Goal: Information Seeking & Learning: Learn about a topic

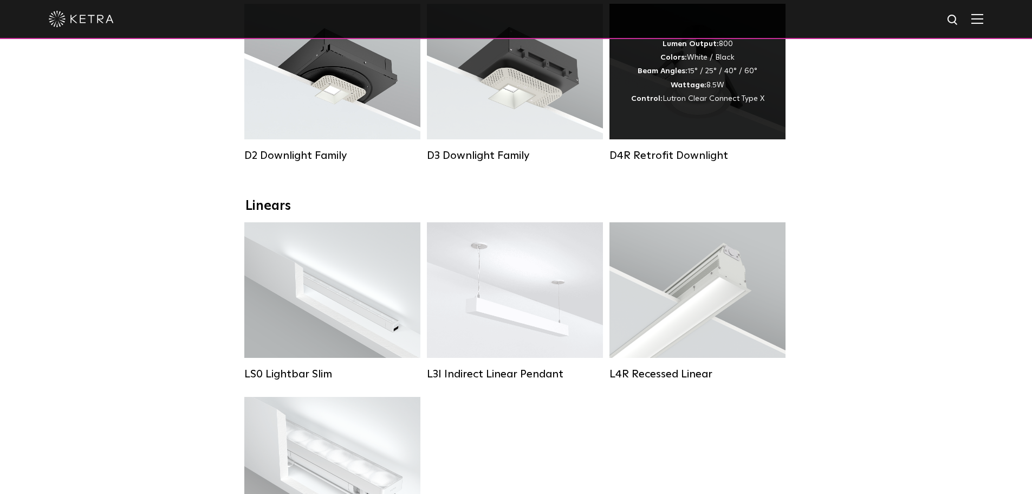
scroll to position [217, 0]
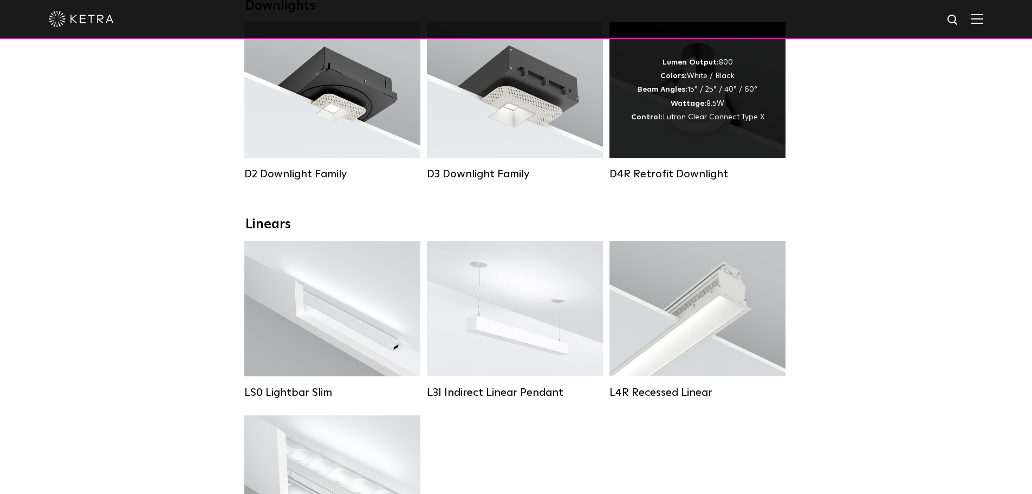
click at [653, 179] on div "D4R Retrofit Downlight" at bounding box center [697, 173] width 176 height 13
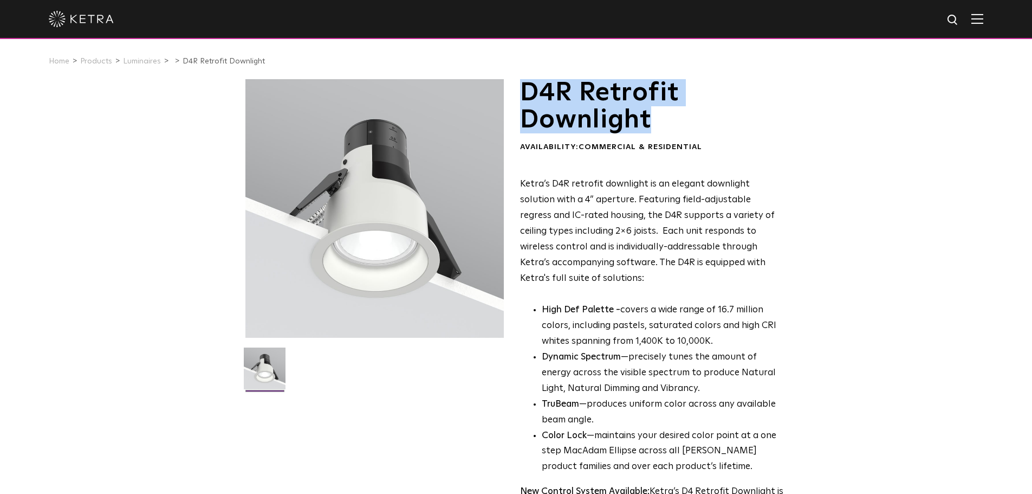
drag, startPoint x: 657, startPoint y: 131, endPoint x: 525, endPoint y: 101, distance: 135.6
click at [525, 101] on h1 "D4R Retrofit Downlight" at bounding box center [652, 106] width 264 height 55
copy h1 "D4R Retrofit Downlight"
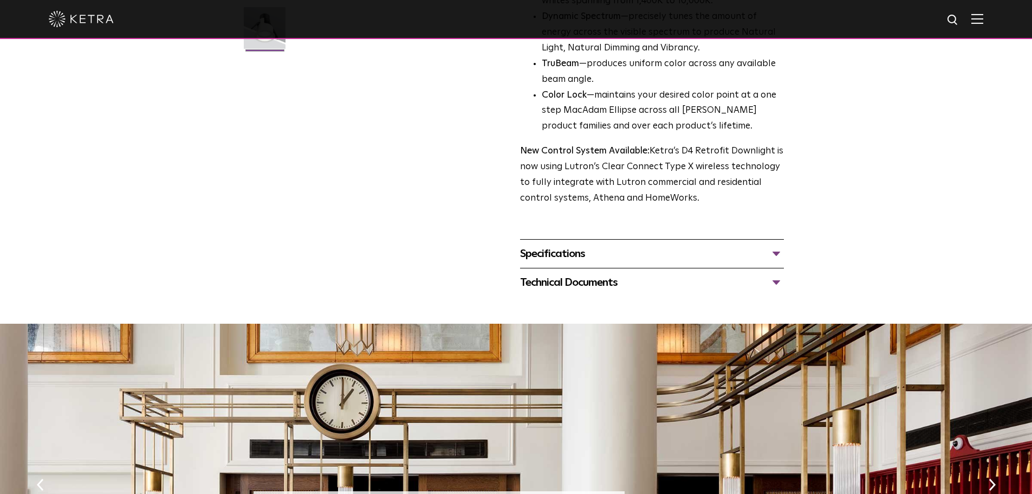
scroll to position [488, 0]
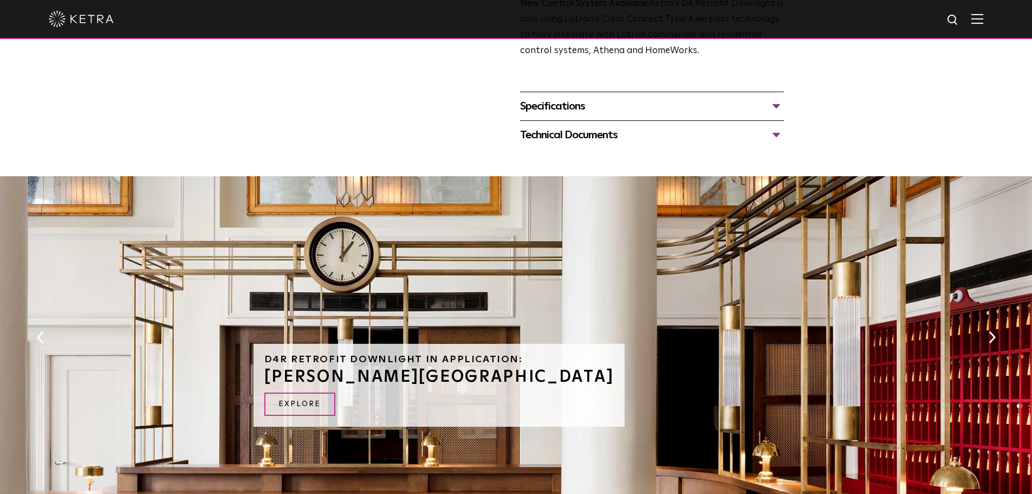
click at [569, 109] on div "Specifications" at bounding box center [652, 106] width 264 height 17
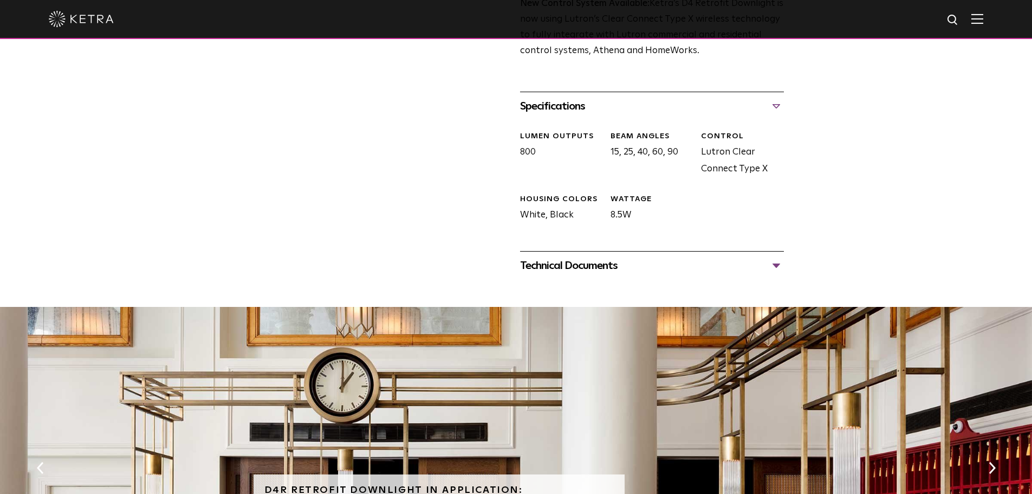
click at [578, 258] on div "Technical Documents" at bounding box center [652, 265] width 264 height 17
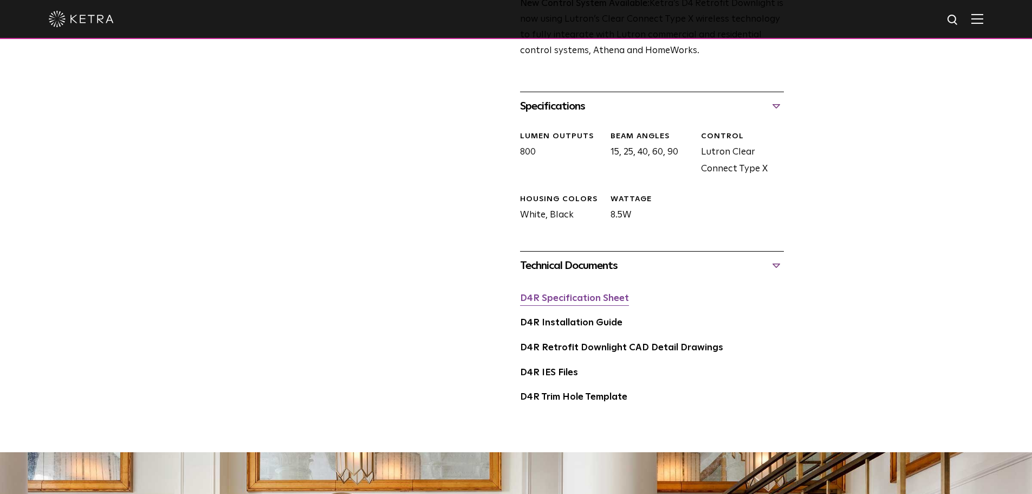
click at [586, 299] on link "D4R Specification Sheet" at bounding box center [574, 298] width 109 height 9
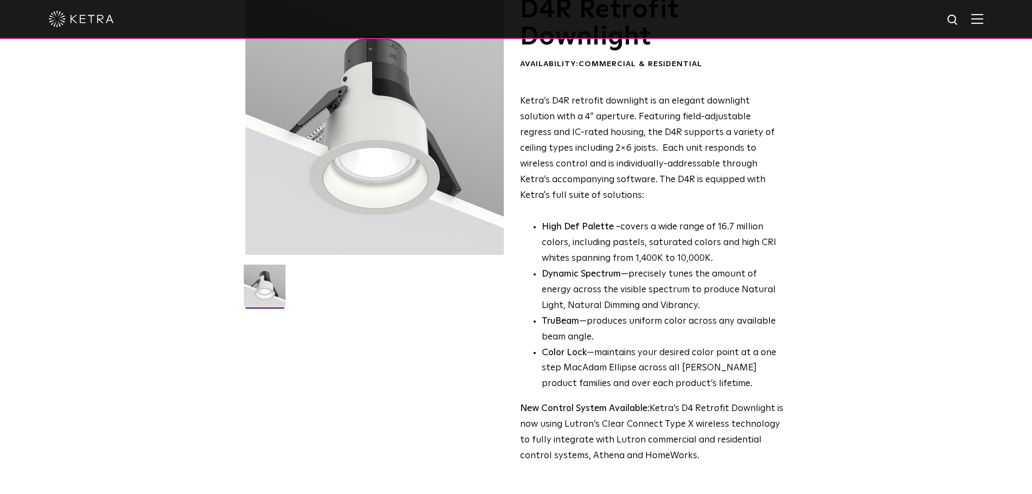
scroll to position [0, 0]
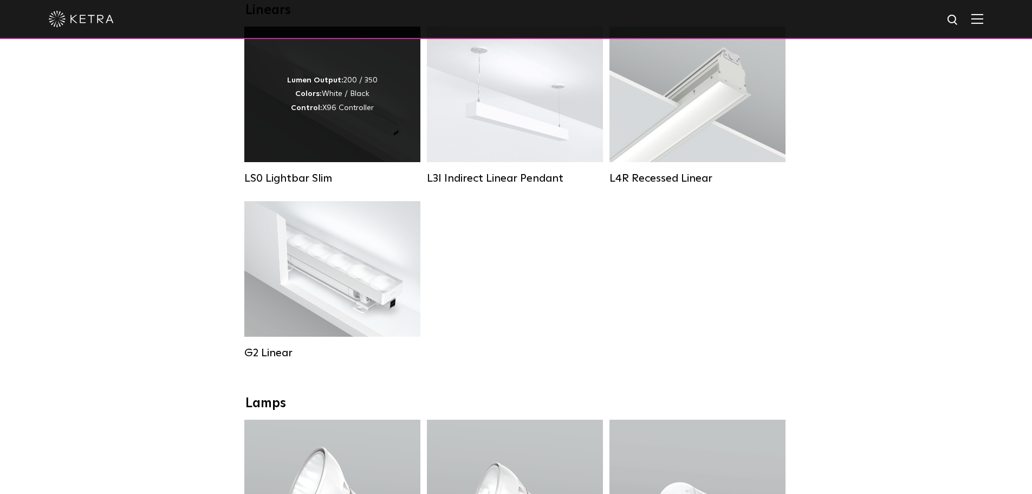
scroll to position [379, 0]
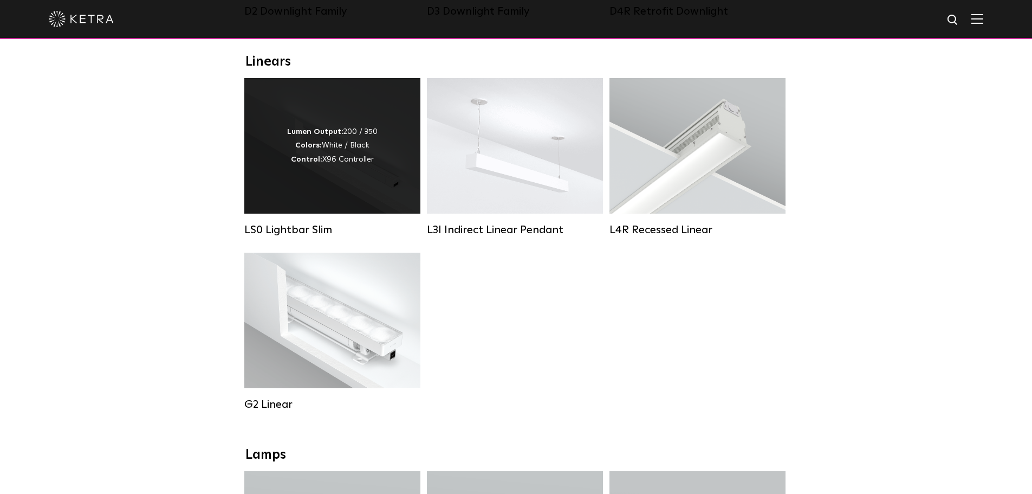
click at [305, 149] on strong "Colors:" at bounding box center [308, 145] width 27 height 8
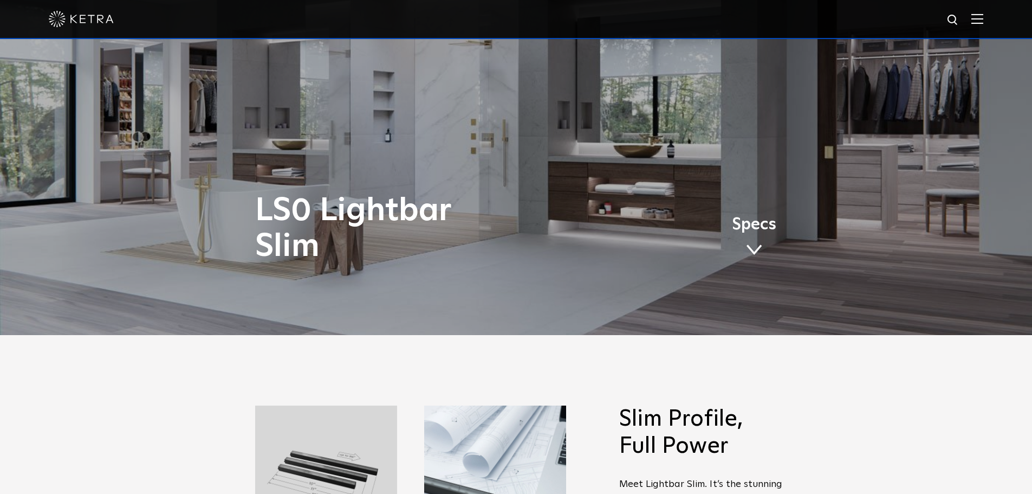
scroll to position [163, 0]
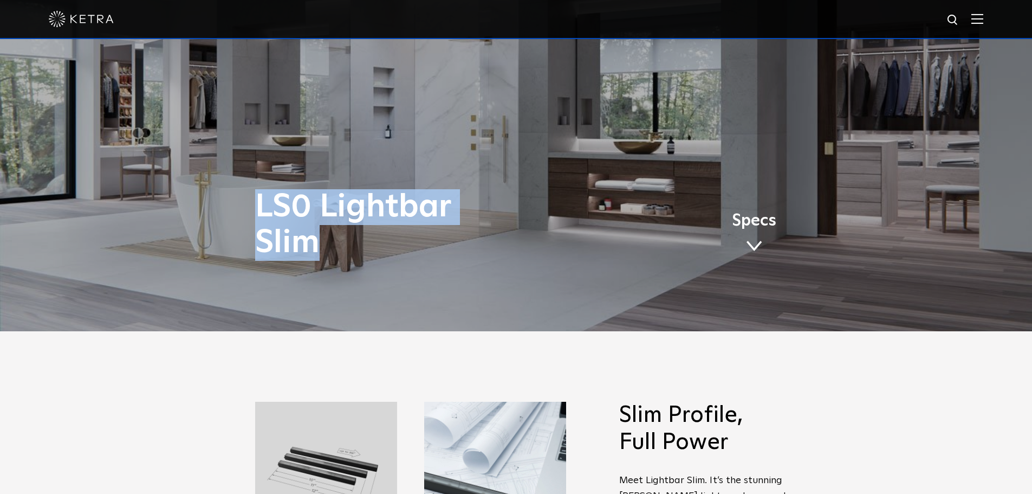
drag, startPoint x: 322, startPoint y: 242, endPoint x: 261, endPoint y: 206, distance: 71.2
click at [261, 206] on h1 "LS0 Lightbar Slim" at bounding box center [408, 225] width 306 height 72
copy h1 "LS0 Lightbar Slim"
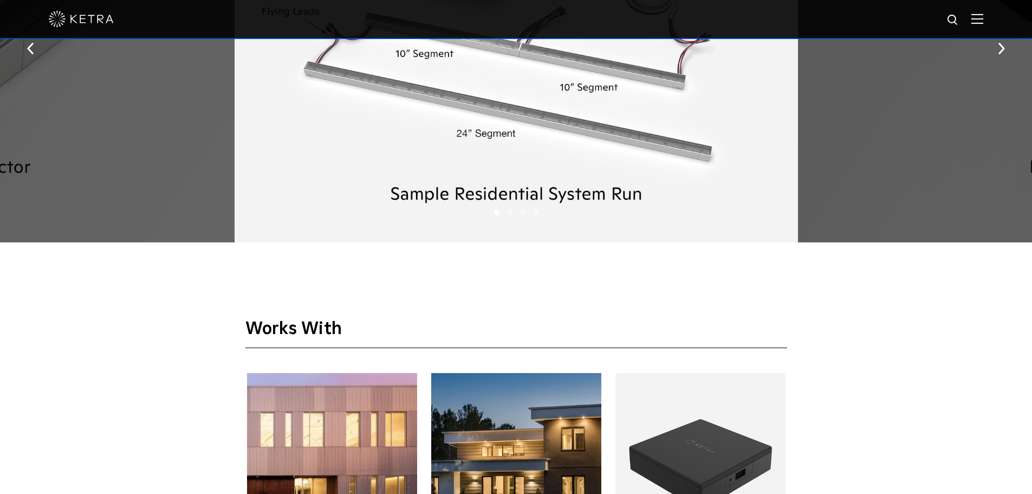
scroll to position [1788, 0]
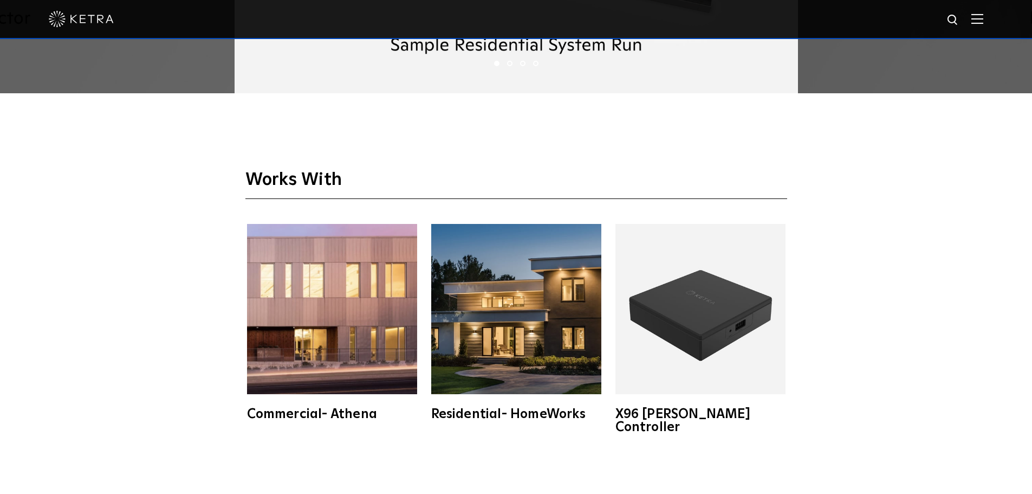
click at [686, 308] on img at bounding box center [700, 309] width 170 height 170
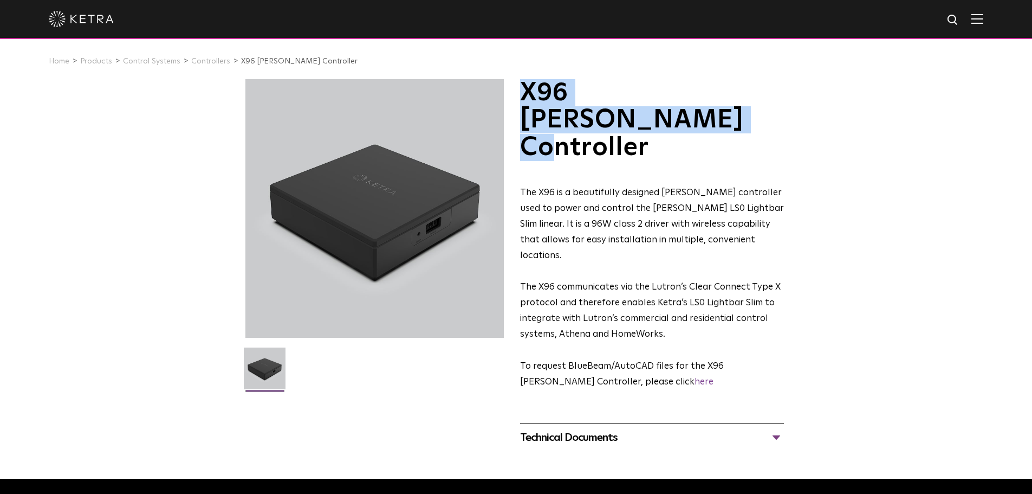
drag, startPoint x: 769, startPoint y: 97, endPoint x: 520, endPoint y: 100, distance: 248.7
click at [520, 100] on h1 "X96 [PERSON_NAME] Controller" at bounding box center [652, 120] width 264 height 82
copy h1 "X96 Ketra Controller"
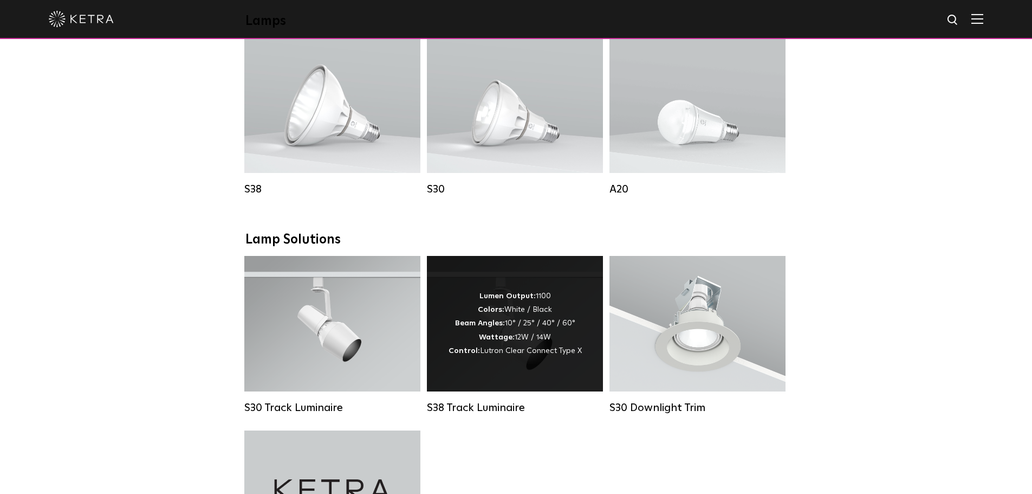
scroll to position [867, 0]
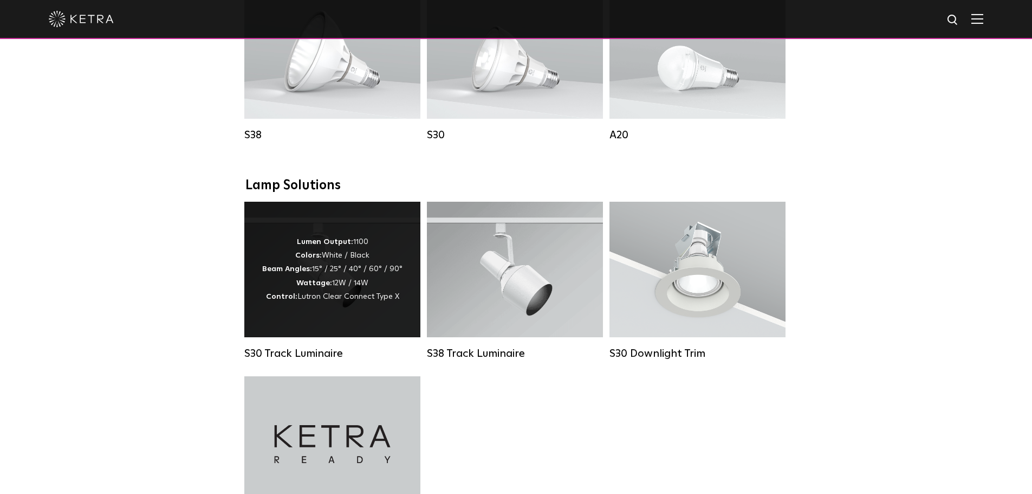
click at [352, 265] on div "Lumen Output: 1100 Colors: White / Black Beam Angles: 15° / 25° / 40° / 60° / 9…" at bounding box center [332, 269] width 140 height 68
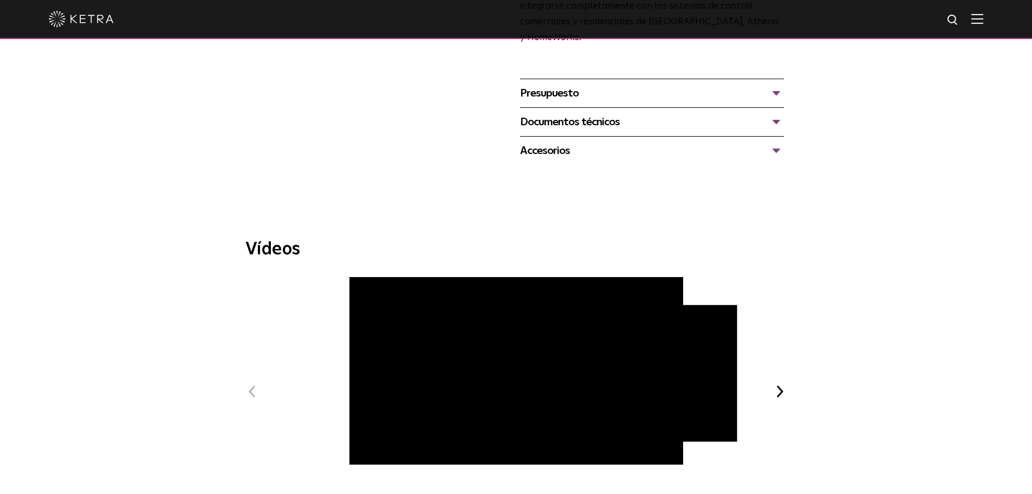
scroll to position [379, 0]
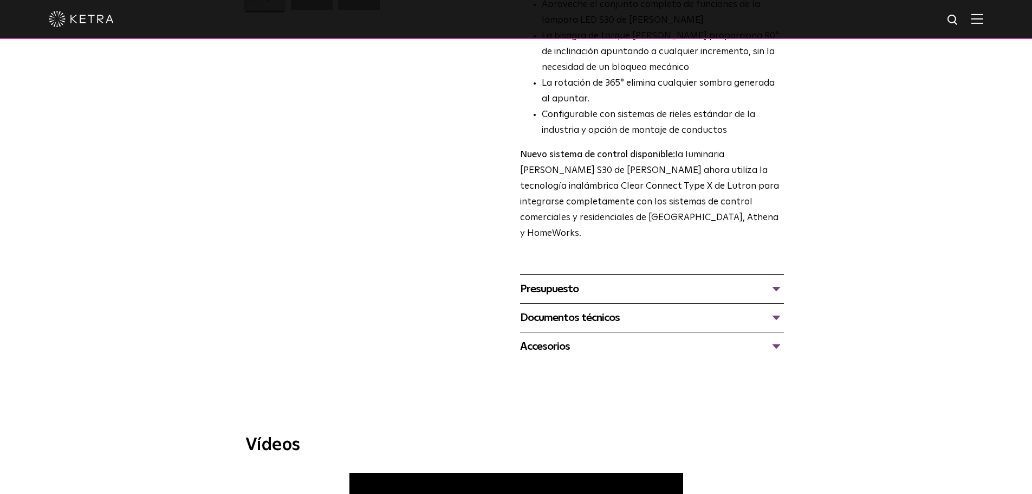
click at [543, 341] on font "Accesorios" at bounding box center [545, 346] width 50 height 11
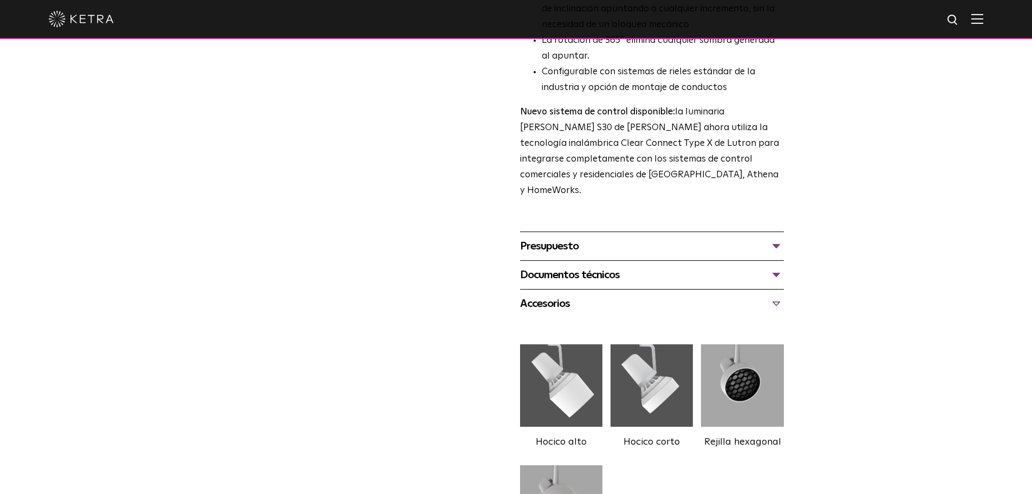
scroll to position [488, 0]
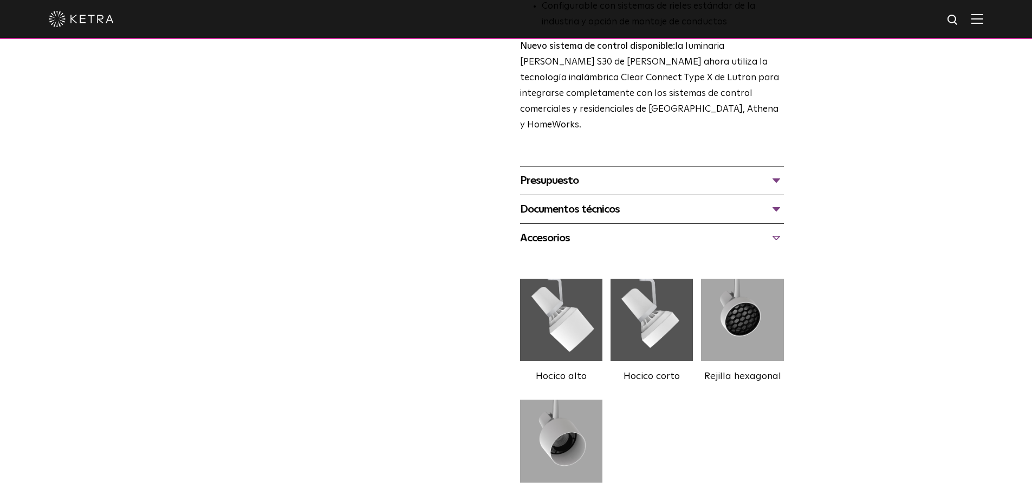
click at [575, 204] on font "Documentos técnicos" at bounding box center [570, 209] width 100 height 11
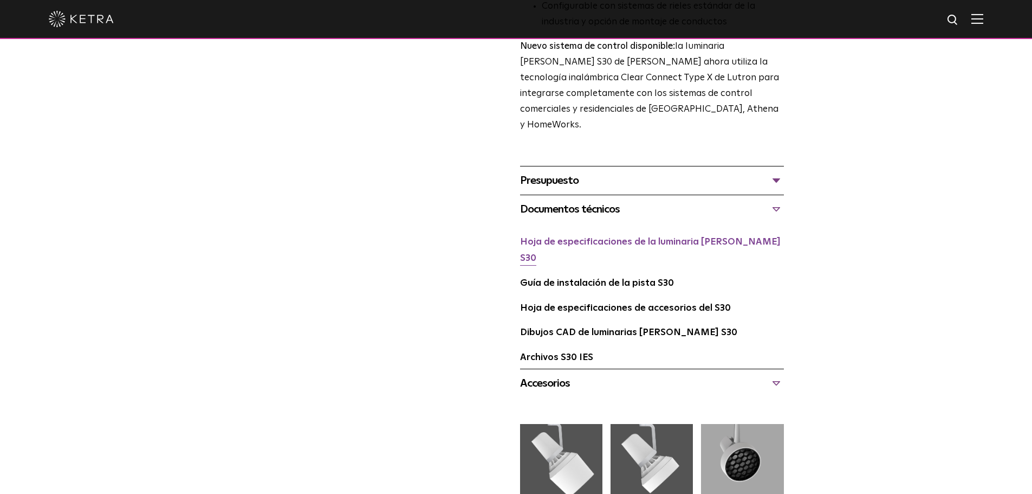
click at [594, 237] on font "Hoja de especificaciones de la luminaria de riel S30" at bounding box center [650, 250] width 261 height 26
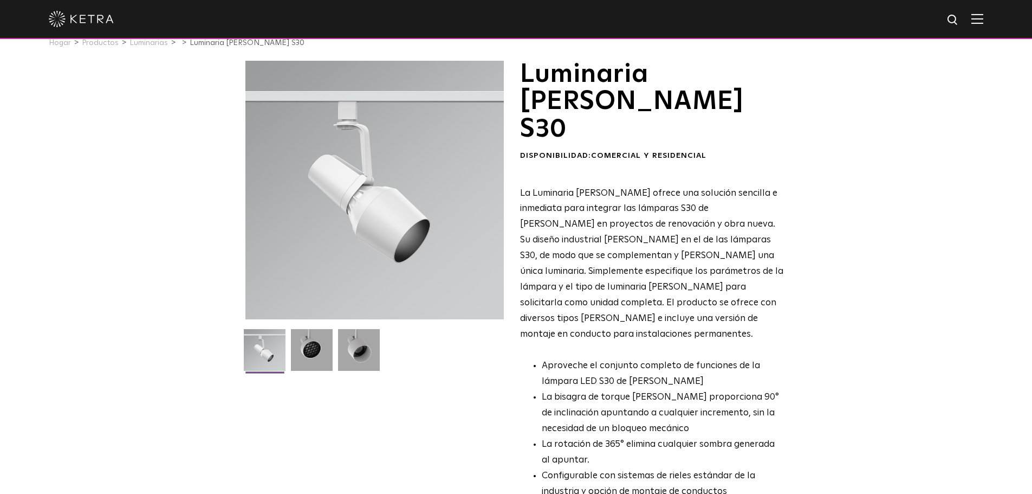
scroll to position [0, 0]
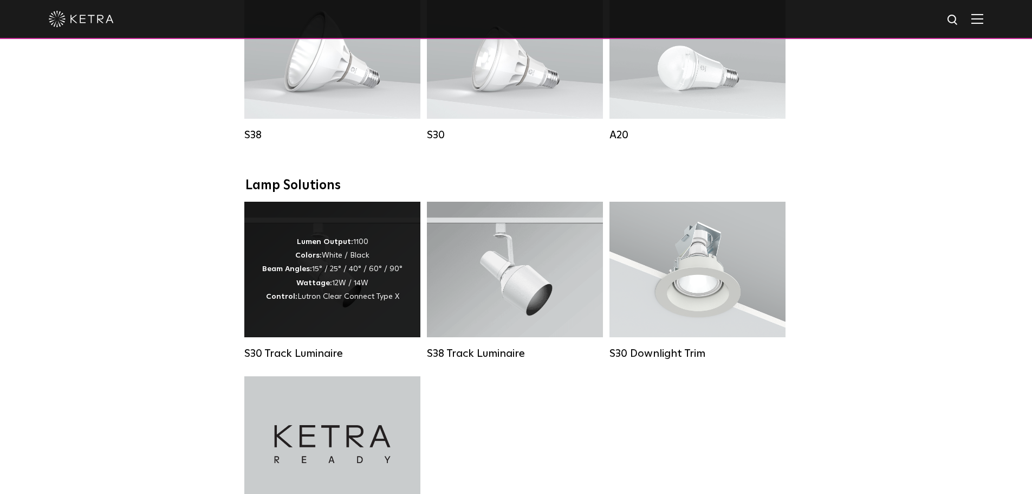
click at [380, 259] on div "Lumen Output: 1100 Colors: White / Black Beam Angles: 15° / 25° / 40° / 60° / 9…" at bounding box center [332, 269] width 140 height 68
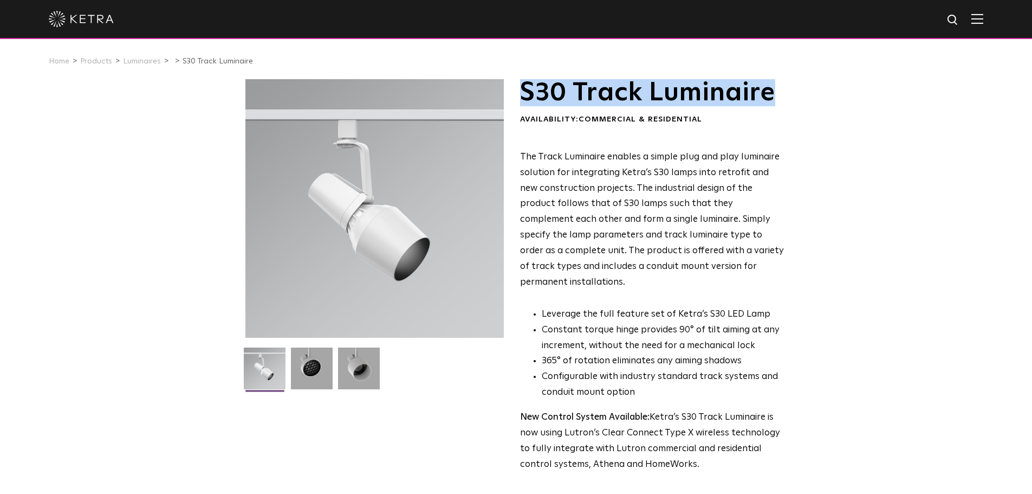
drag, startPoint x: 765, startPoint y: 94, endPoint x: 522, endPoint y: 86, distance: 243.9
click at [522, 86] on h1 "S30 Track Luminaire" at bounding box center [652, 92] width 264 height 27
copy h1 "S30 Track Luminaire"
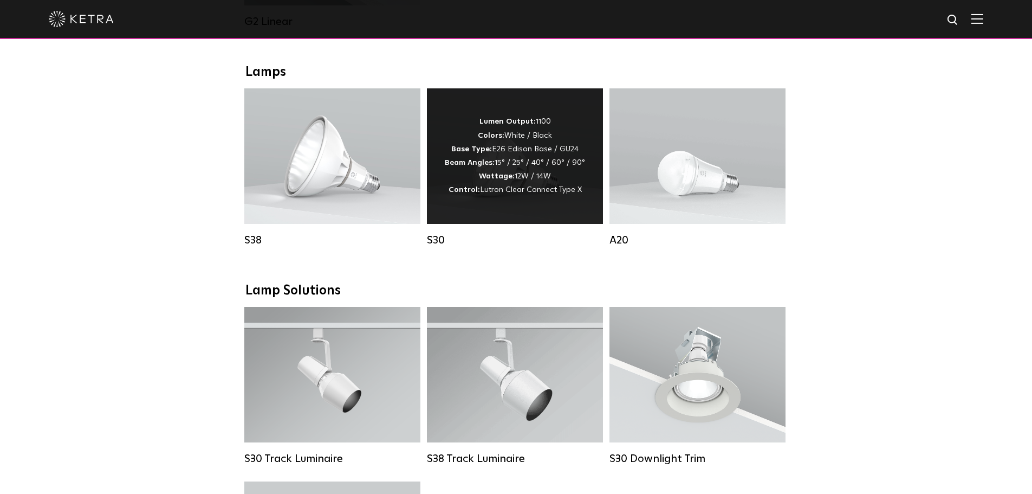
scroll to position [758, 0]
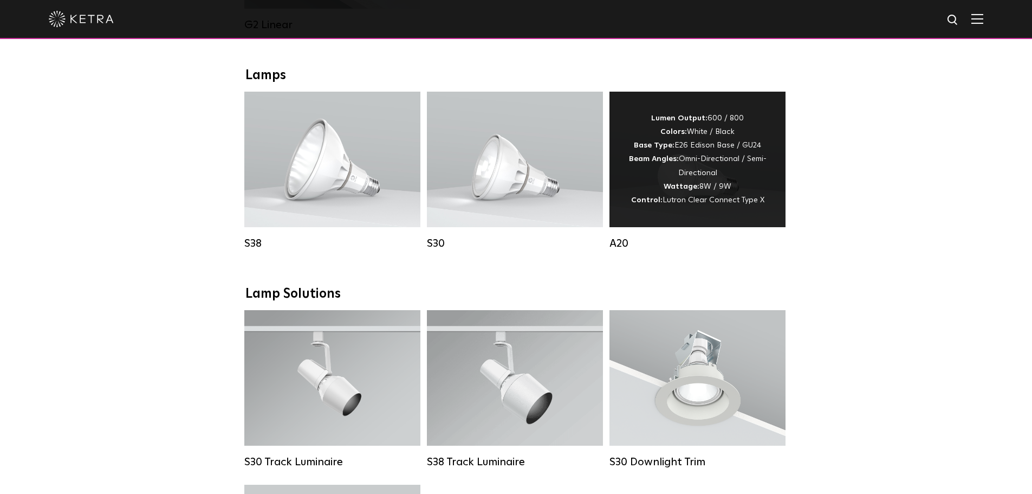
click at [659, 204] on div "Lumen Output: 600 / 800 Colors: White / Black Base Type: E26 Edison Base / GU24…" at bounding box center [698, 159] width 144 height 95
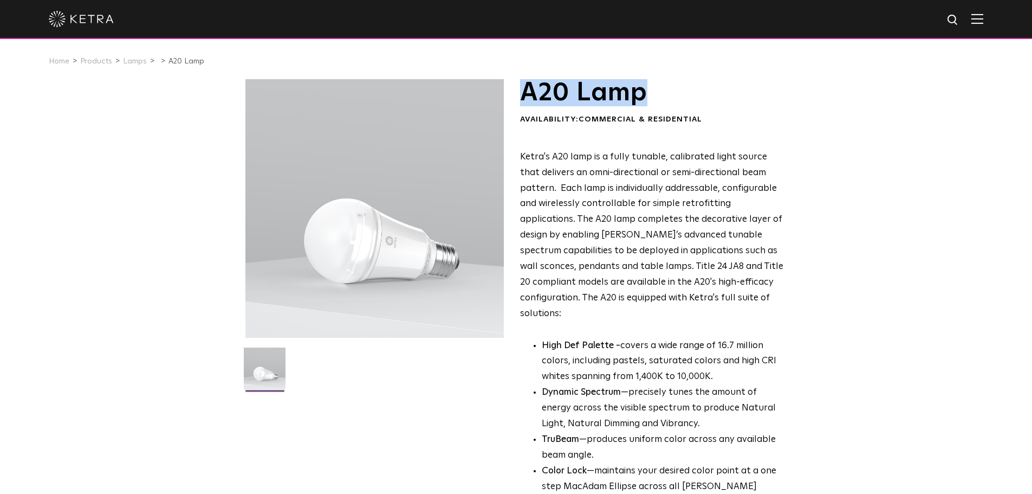
drag, startPoint x: 654, startPoint y: 101, endPoint x: 528, endPoint y: 90, distance: 126.7
click at [528, 90] on h1 "A20 Lamp" at bounding box center [652, 92] width 264 height 27
copy h1 "A20 Lamp"
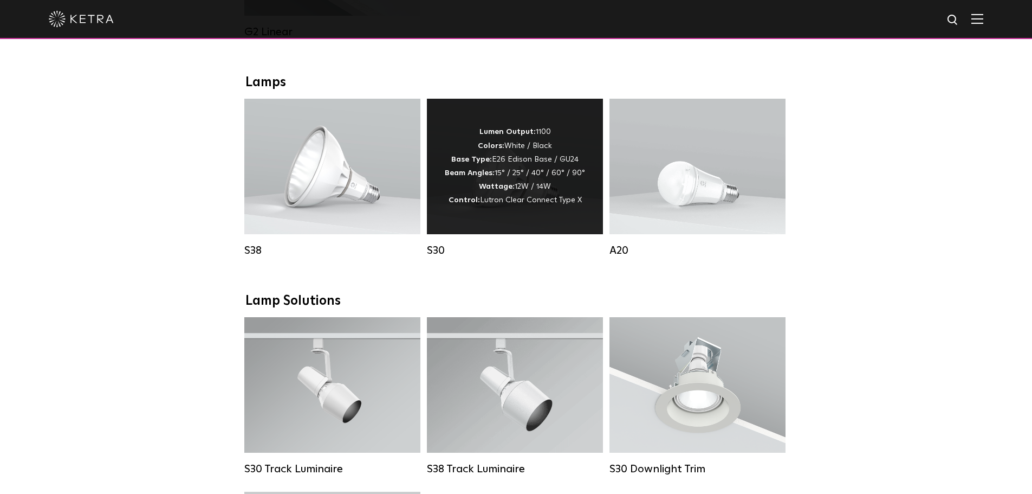
scroll to position [813, 0]
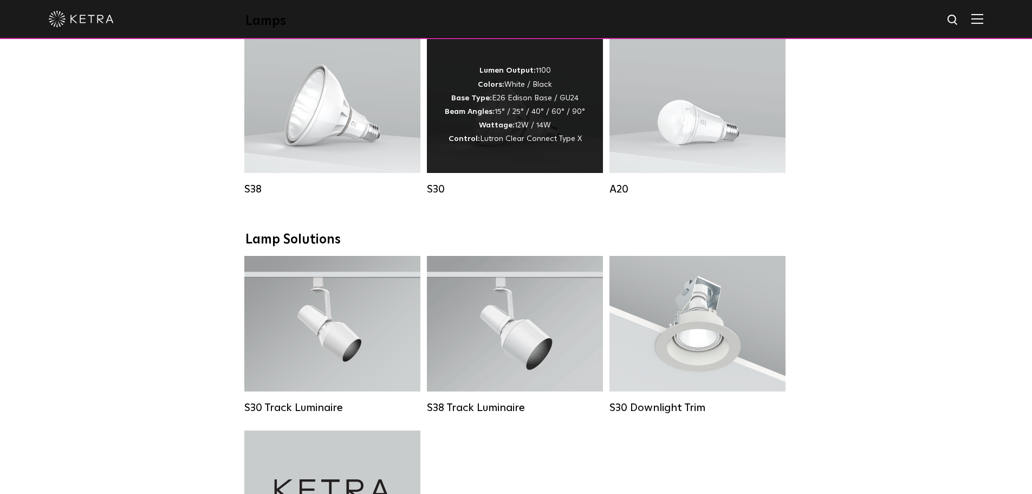
click at [470, 158] on div "Lumen Output: 1100 Colors: White / Black Base Type: E26 Edison Base / GU24 Beam…" at bounding box center [515, 104] width 176 height 135
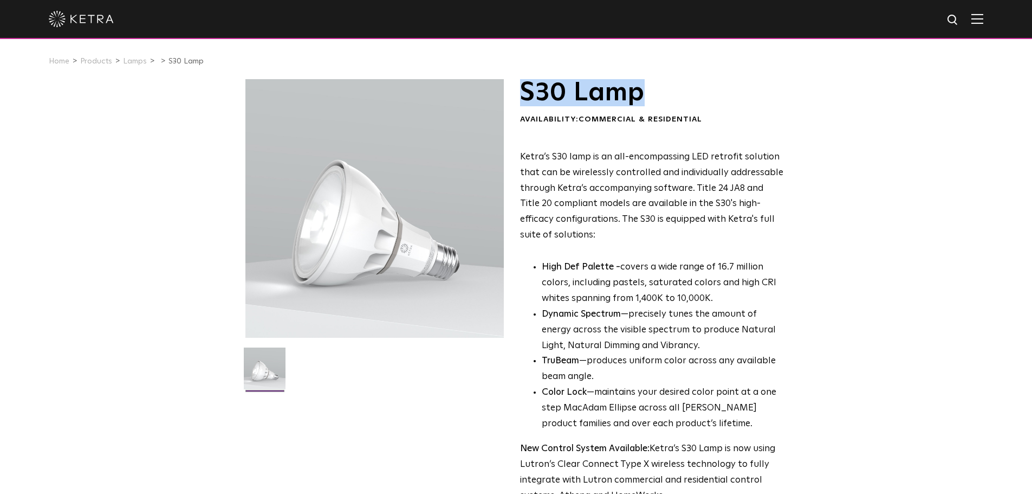
drag, startPoint x: 641, startPoint y: 103, endPoint x: 521, endPoint y: 104, distance: 120.8
click at [521, 104] on h1 "S30 Lamp" at bounding box center [652, 92] width 264 height 27
copy h1 "S30 Lamp"
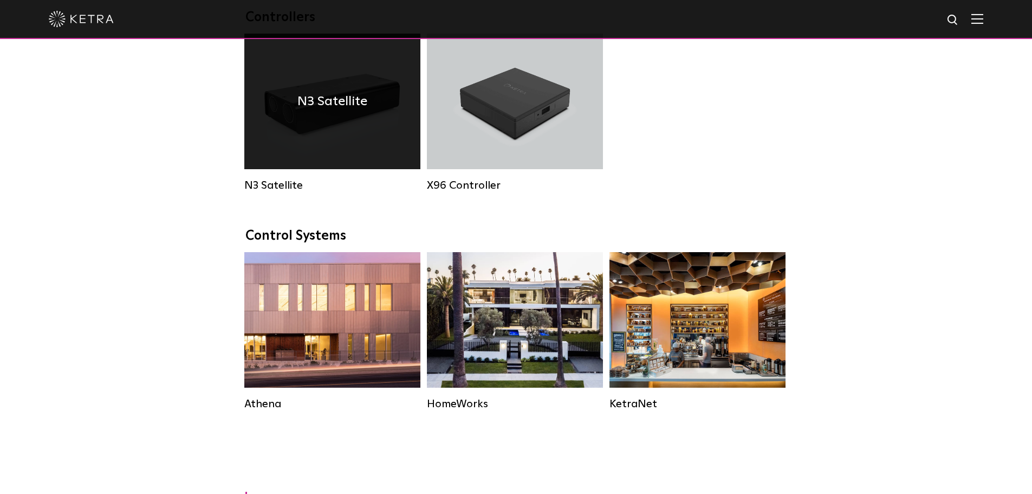
scroll to position [1409, 0]
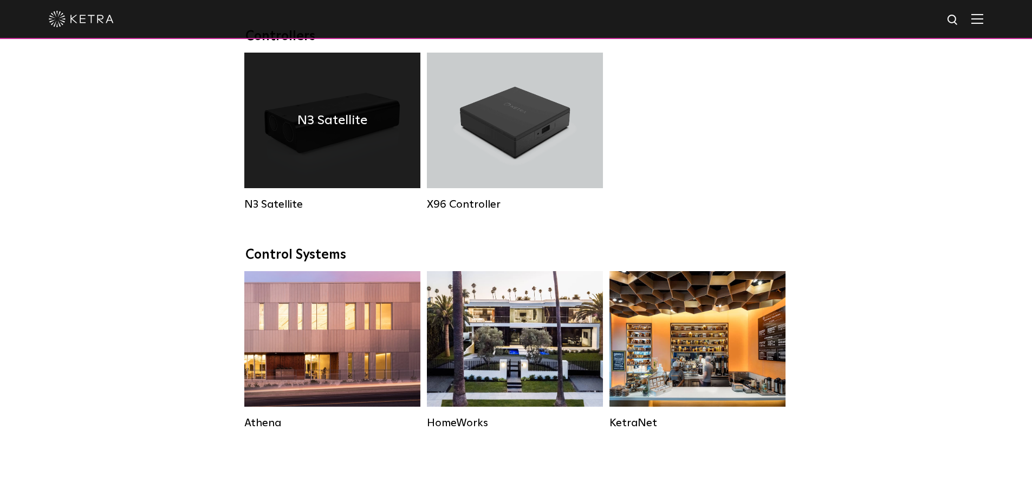
click at [330, 161] on div "N3 Satellite" at bounding box center [332, 120] width 176 height 135
